Goal: Navigation & Orientation: Find specific page/section

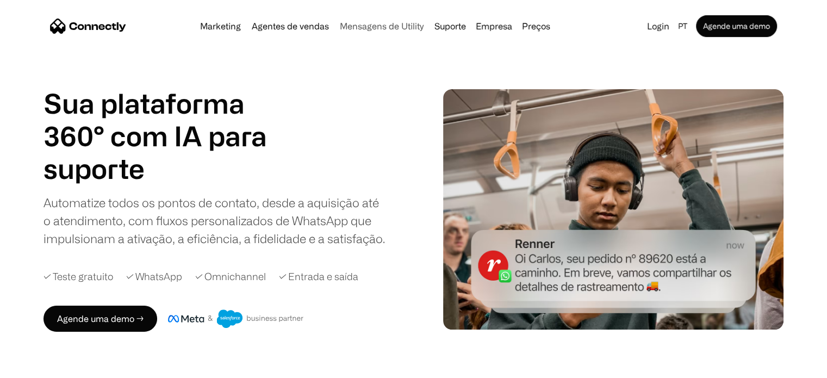
click at [403, 22] on link "Mensagens de Utility" at bounding box center [382, 26] width 92 height 9
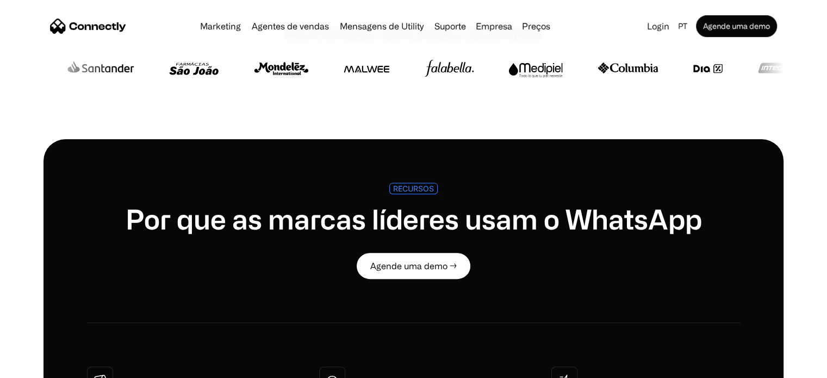
scroll to position [435, 0]
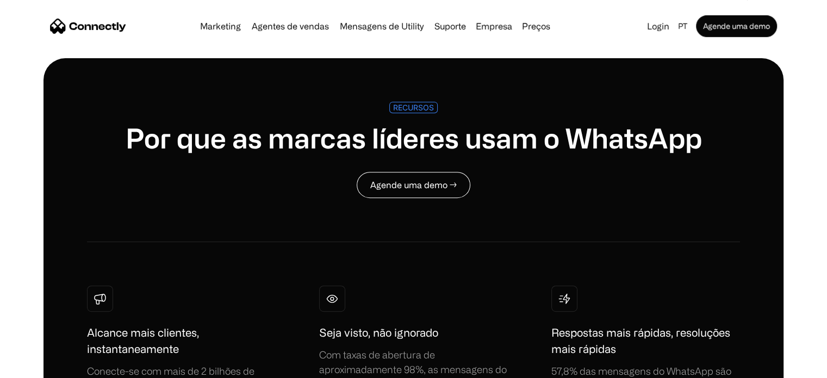
click at [433, 174] on link "Agende uma demo →" at bounding box center [414, 185] width 114 height 26
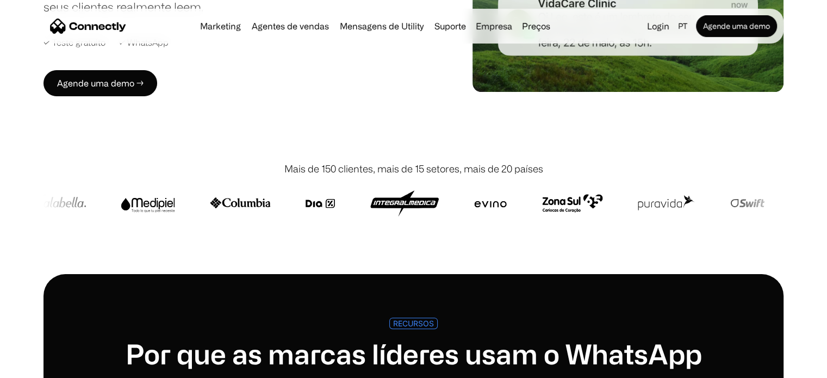
scroll to position [0, 0]
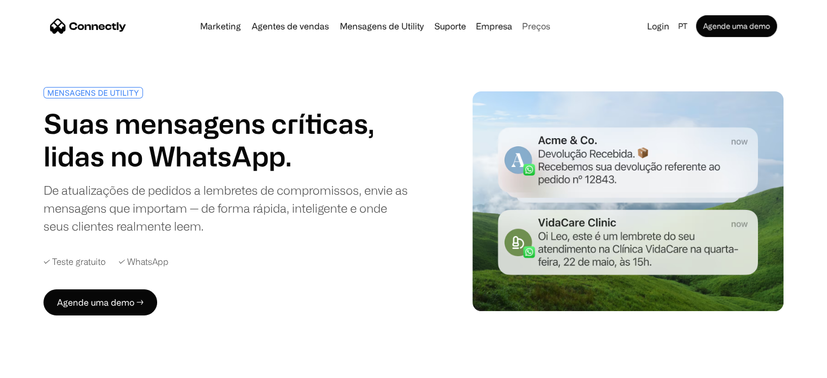
click at [527, 28] on link "Preços" at bounding box center [536, 26] width 37 height 9
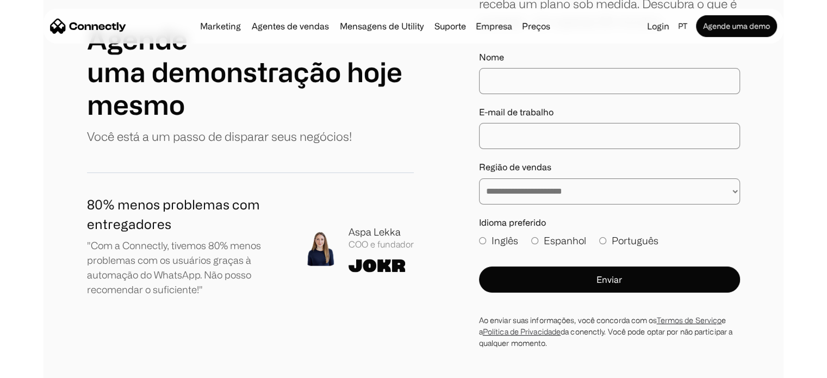
scroll to position [218, 0]
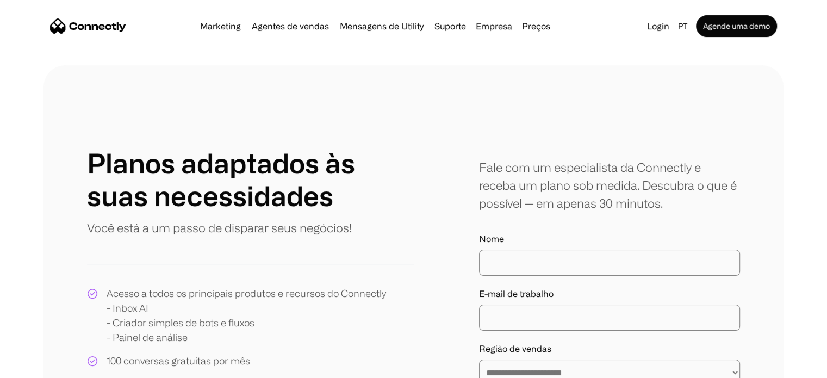
click at [0, 178] on div "**********" at bounding box center [413, 344] width 827 height 558
click at [299, 28] on link "Agentes de vendas" at bounding box center [290, 26] width 86 height 9
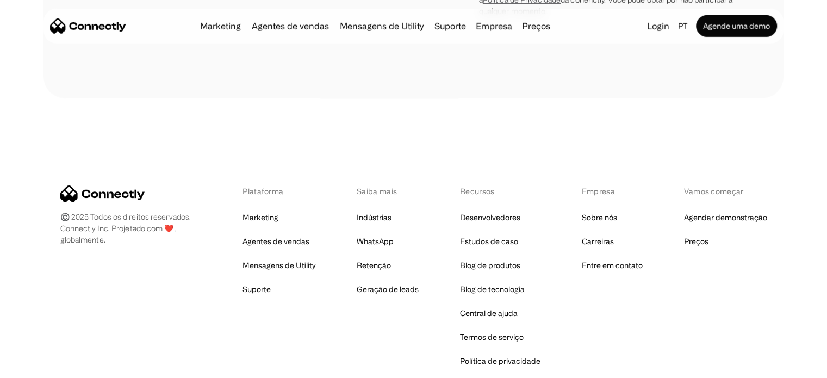
scroll to position [3256, 0]
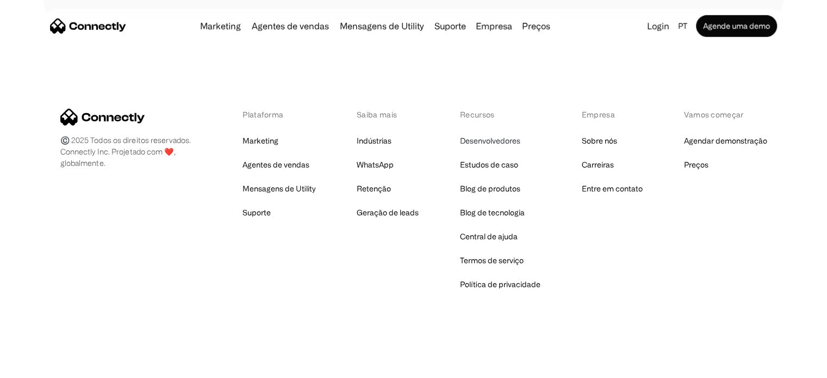
click at [487, 146] on link "Desenvolvedores" at bounding box center [490, 140] width 60 height 15
